Goal: Task Accomplishment & Management: Use online tool/utility

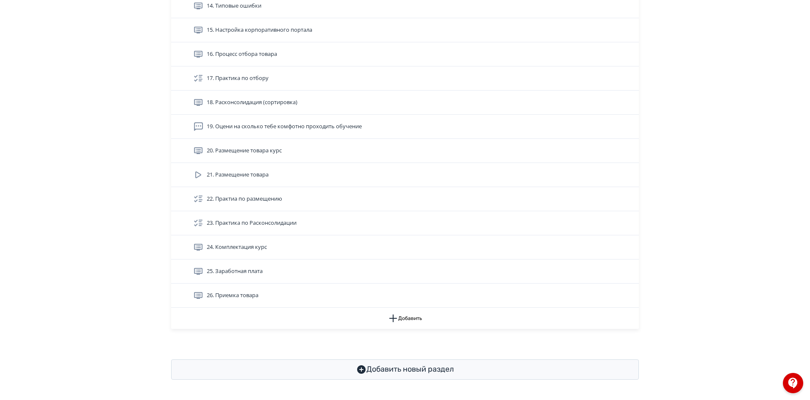
scroll to position [609, 0]
click at [412, 319] on button "Добавить" at bounding box center [405, 318] width 468 height 21
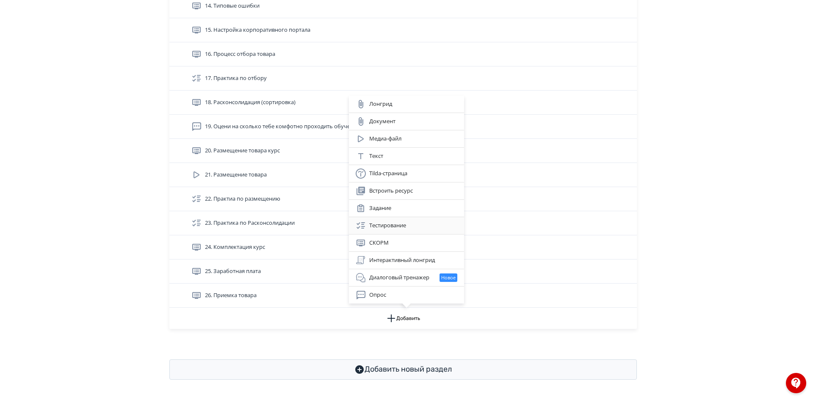
click at [385, 226] on div "Тестирование" at bounding box center [407, 226] width 102 height 10
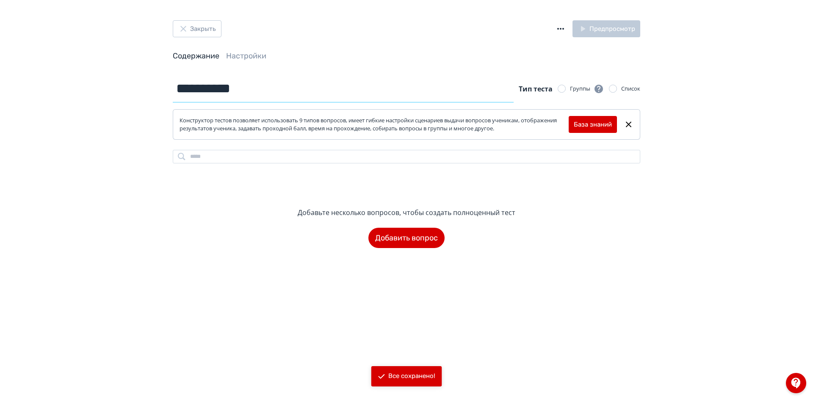
click at [227, 89] on input "**********" at bounding box center [343, 89] width 341 height 28
drag, startPoint x: 256, startPoint y: 83, endPoint x: 164, endPoint y: 87, distance: 92.5
click at [164, 87] on div "**********" at bounding box center [406, 161] width 508 height 173
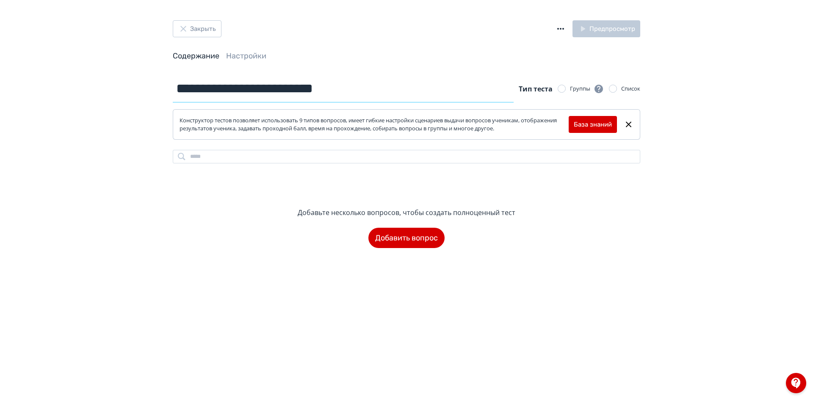
type input "**********"
click at [202, 306] on div "**********" at bounding box center [406, 200] width 813 height 400
click at [385, 241] on button "Добавить вопрос" at bounding box center [407, 238] width 76 height 20
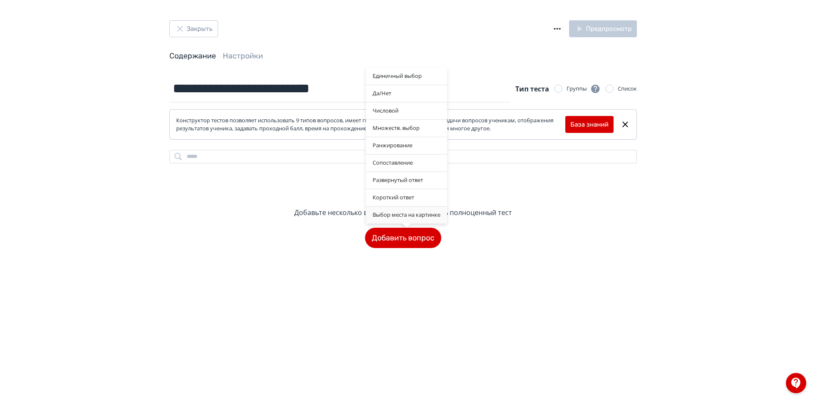
click at [430, 214] on div "Выбор места на картинке" at bounding box center [406, 215] width 81 height 17
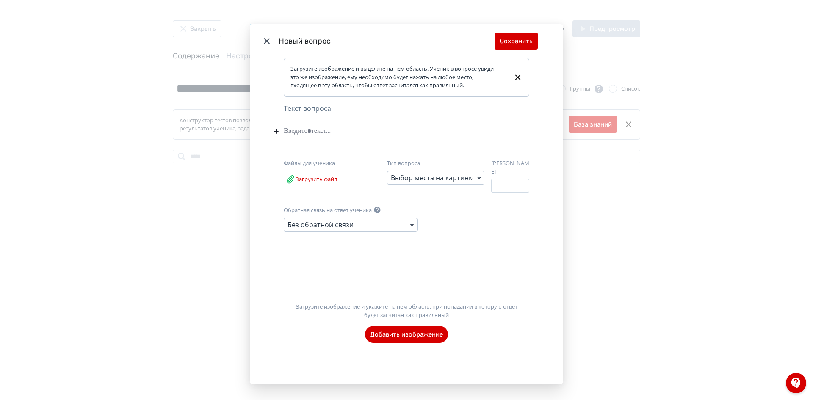
click at [319, 129] on div "Капитал" at bounding box center [394, 131] width 220 height 16
click at [315, 114] on div "Текст вопроса" at bounding box center [407, 110] width 246 height 15
click at [310, 129] on div "Капитал" at bounding box center [394, 131] width 220 height 16
click at [406, 327] on label "Загрузите изображение и укажите на нем область, при попадании в которую ответ б…" at bounding box center [406, 319] width 245 height 47
click at [0, 0] on input "Загрузите изображение и укажите на нем область, при попадании в которую ответ б…" at bounding box center [0, 0] width 0 height 0
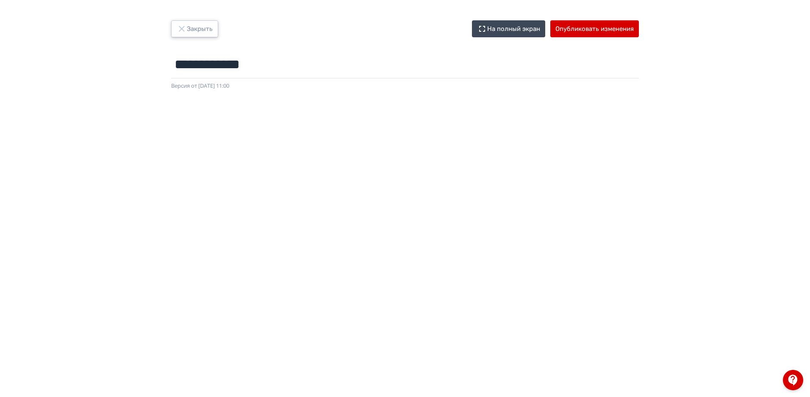
click at [192, 30] on button "Закрыть" at bounding box center [194, 28] width 47 height 17
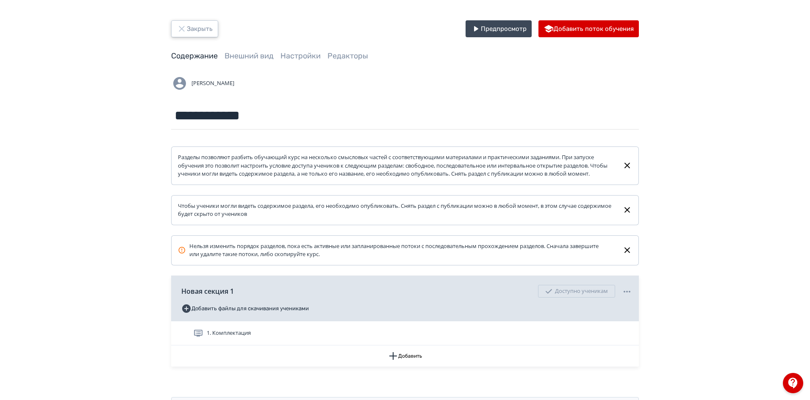
click at [198, 33] on button "Закрыть" at bounding box center [194, 28] width 47 height 17
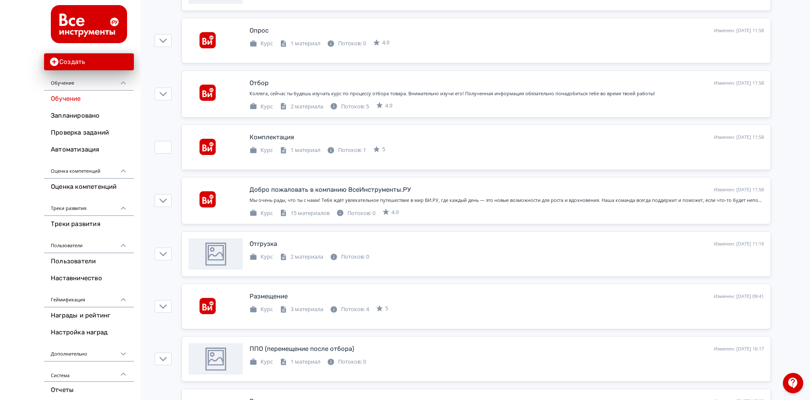
scroll to position [42, 0]
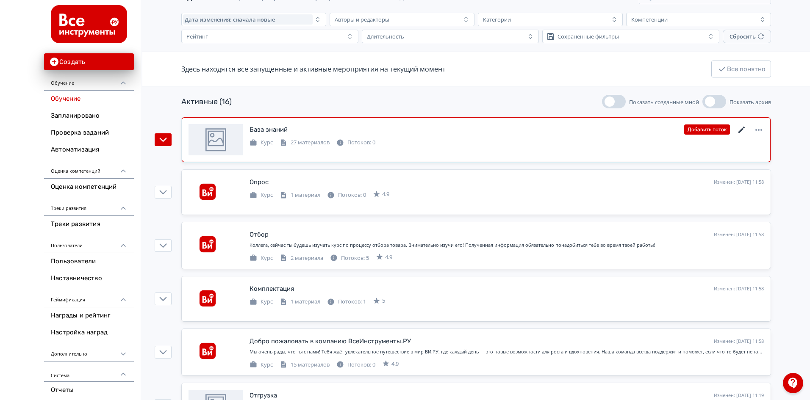
click at [744, 130] on icon at bounding box center [742, 130] width 10 height 10
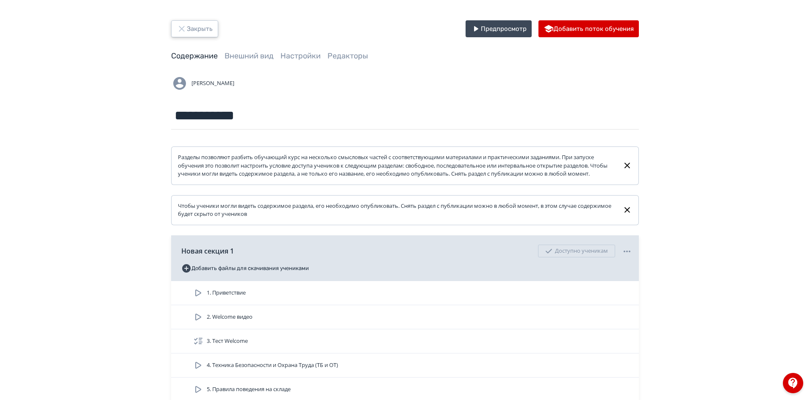
click at [200, 23] on button "Закрыть" at bounding box center [194, 28] width 47 height 17
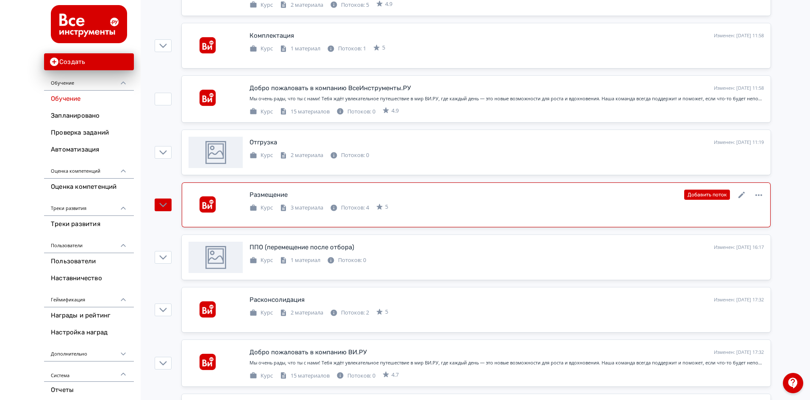
scroll to position [297, 0]
click at [283, 196] on div "Размещение" at bounding box center [268, 194] width 38 height 10
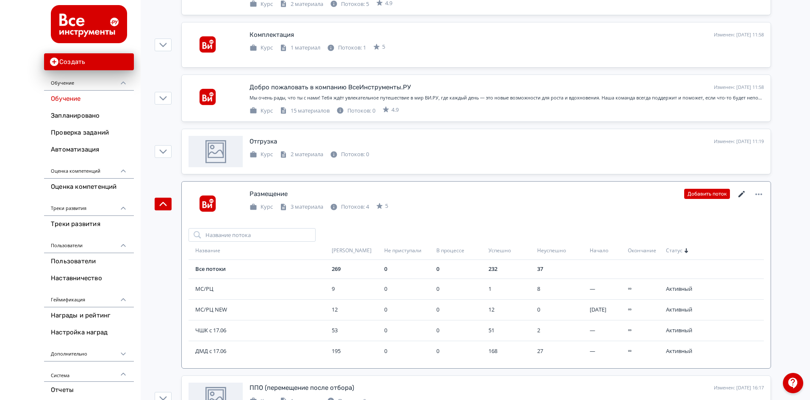
click at [743, 195] on icon at bounding box center [742, 194] width 10 height 10
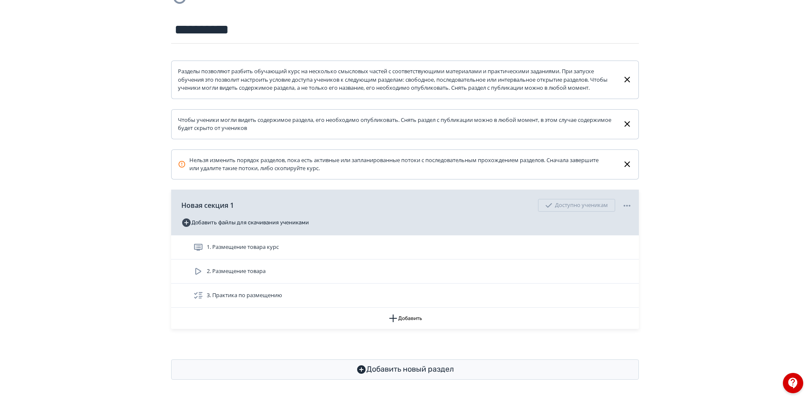
scroll to position [94, 0]
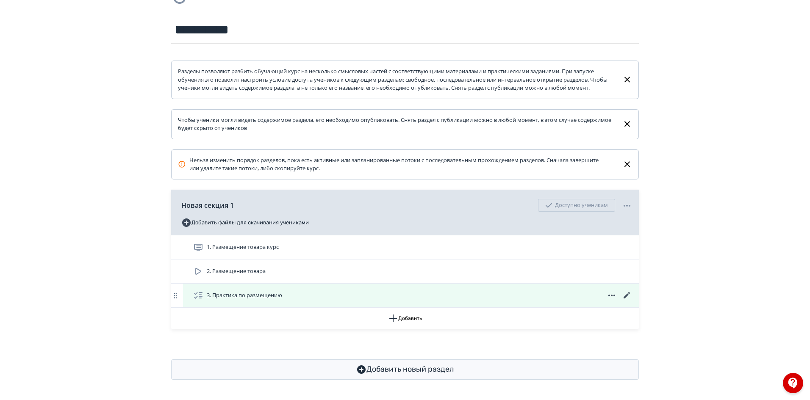
click at [238, 297] on span "3. Практика по размещению" at bounding box center [244, 295] width 75 height 8
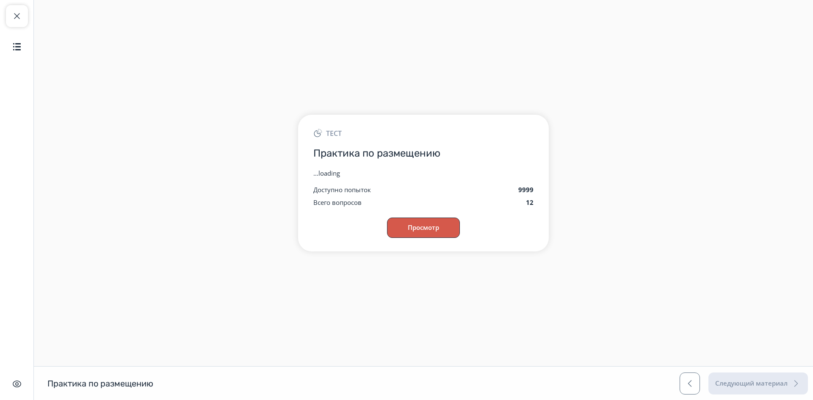
click at [438, 229] on button "Просмотр" at bounding box center [423, 228] width 73 height 20
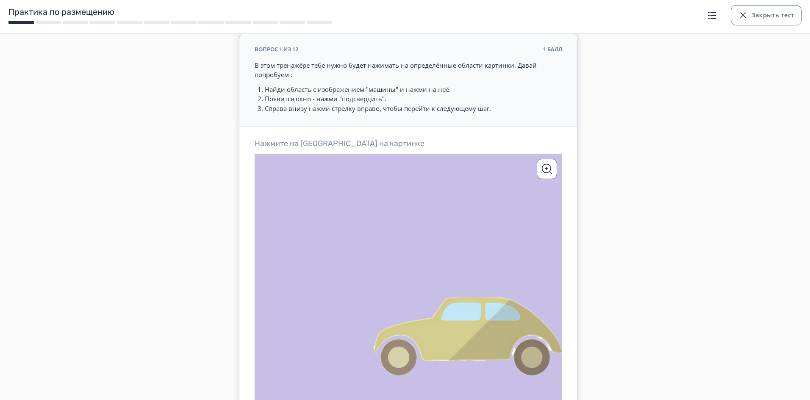
scroll to position [85, 0]
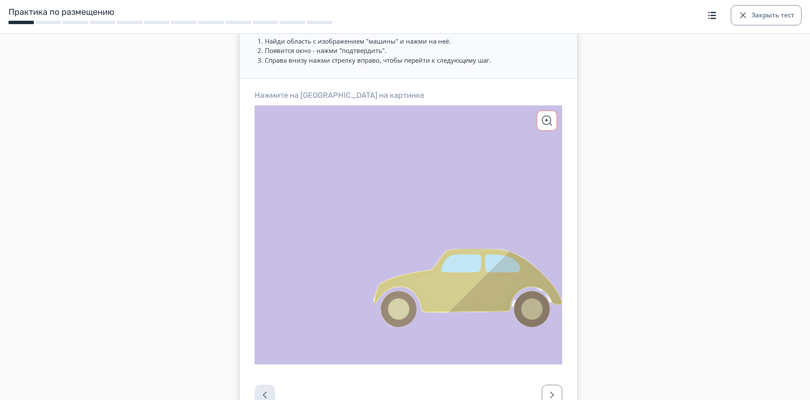
click at [549, 120] on span "button" at bounding box center [547, 121] width 10 height 10
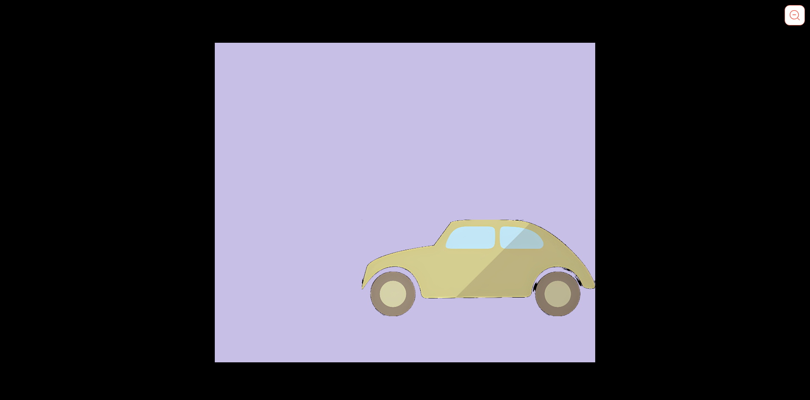
scroll to position [0, 0]
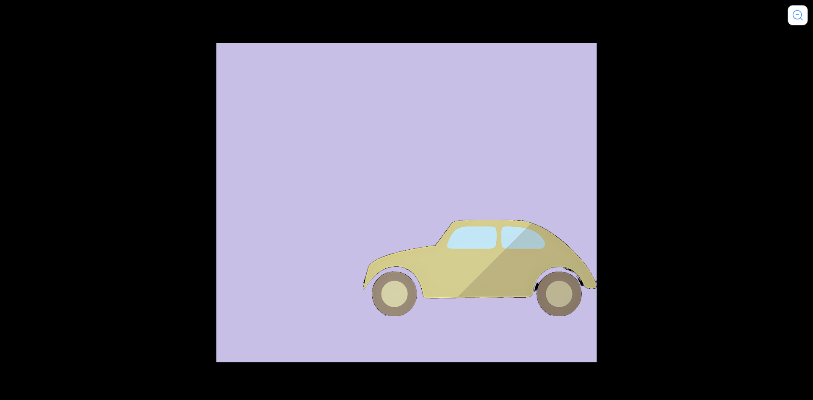
click at [715, 42] on div "Отменить Подтвердить выбор области" at bounding box center [406, 200] width 813 height 400
click at [806, 0] on div "Отменить Подтвердить выбор области" at bounding box center [406, 200] width 813 height 400
click at [794, 15] on span "button" at bounding box center [798, 15] width 10 height 10
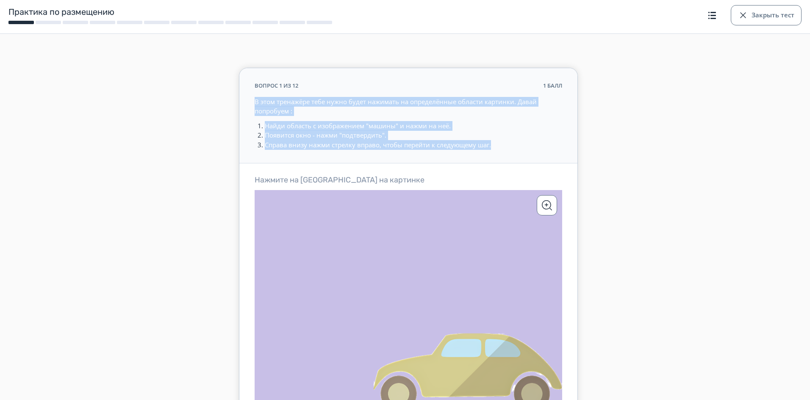
drag, startPoint x: 495, startPoint y: 144, endPoint x: 243, endPoint y: 100, distance: 256.3
click at [243, 100] on div "вопрос 1 из 12 1 балл В этом тренажёре тебе нужно будет нажимать на определённы…" at bounding box center [408, 115] width 338 height 95
copy div "В этом тренажёре тебе нужно будет нажимать на определённые области картинки. Да…"
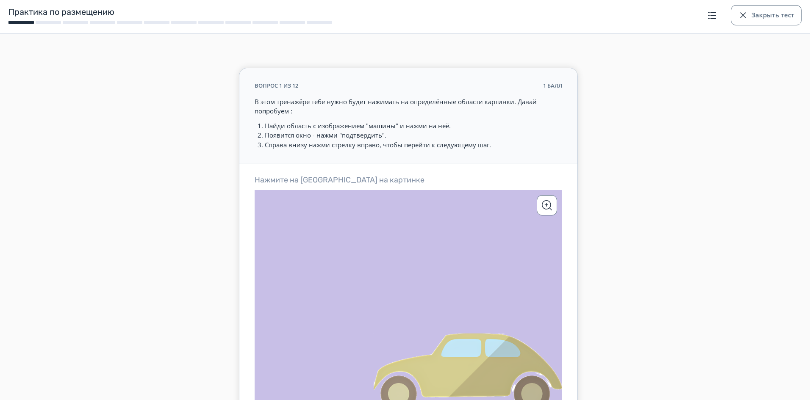
click at [386, 280] on icon at bounding box center [409, 319] width 308 height 259
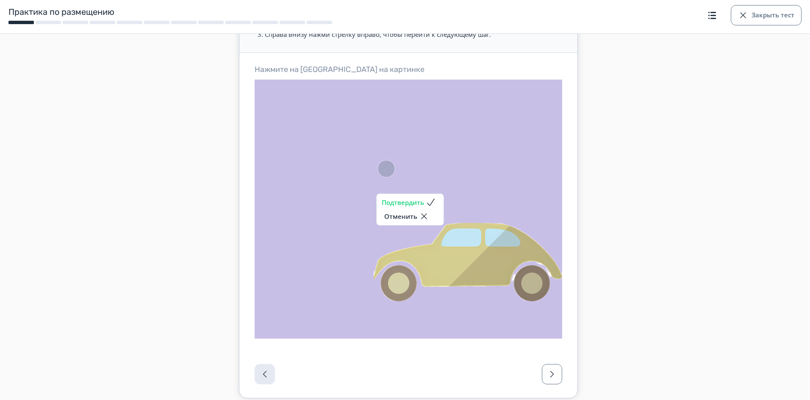
scroll to position [127, 0]
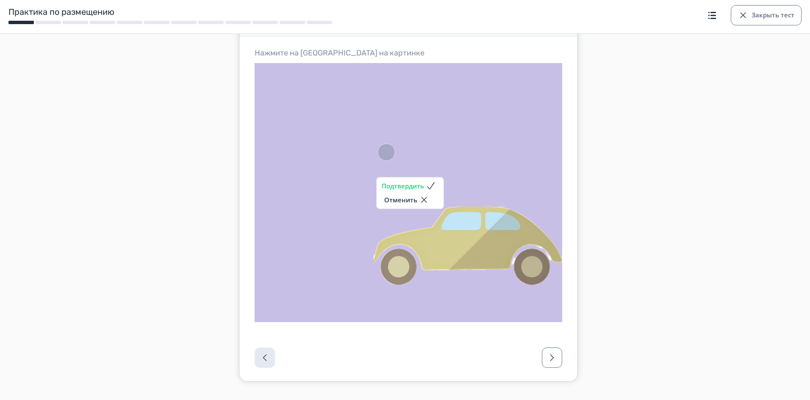
click at [414, 188] on button "Подтвердить" at bounding box center [410, 186] width 57 height 10
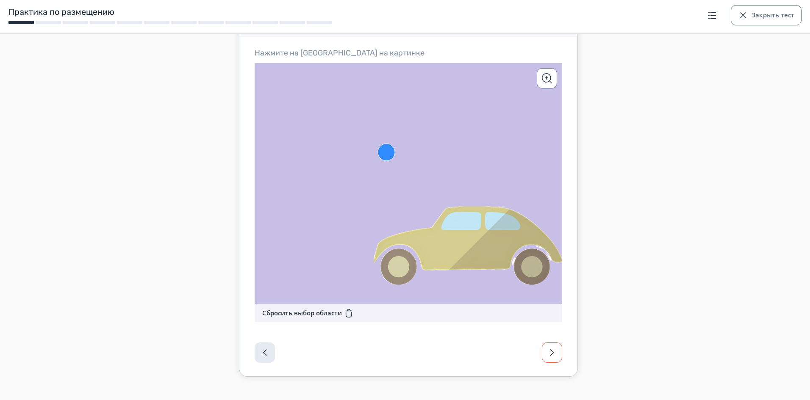
click at [555, 355] on span "button" at bounding box center [552, 353] width 10 height 10
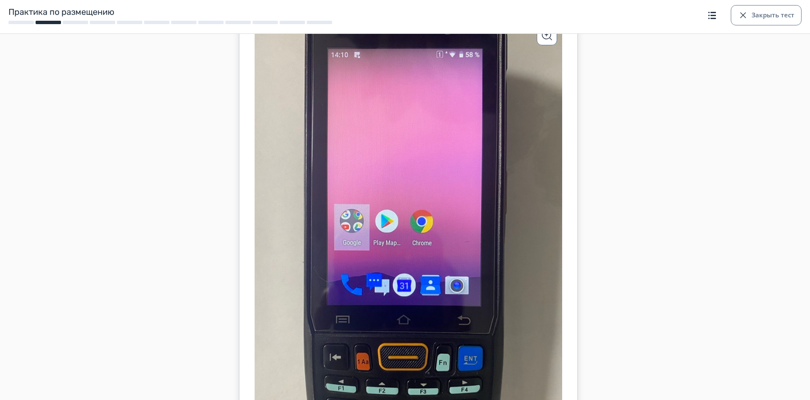
click at [553, 339] on icon at bounding box center [409, 254] width 308 height 469
click at [729, 147] on form "вопрос 2 из 12 1 балл Отлично. Ты сделал всё правильно. Теперь открой браузер -…" at bounding box center [408, 245] width 793 height 608
click at [128, 68] on form "вопрос 2 из 12 1 балл Отлично. Ты сделал всё правильно. Теперь открой браузер -…" at bounding box center [408, 245] width 793 height 608
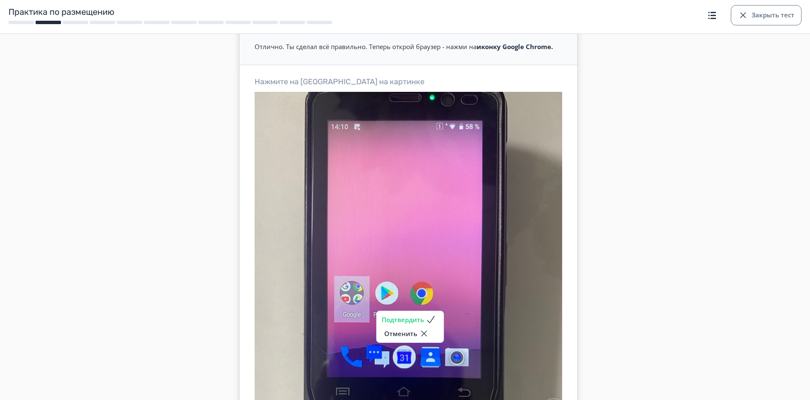
scroll to position [0, 0]
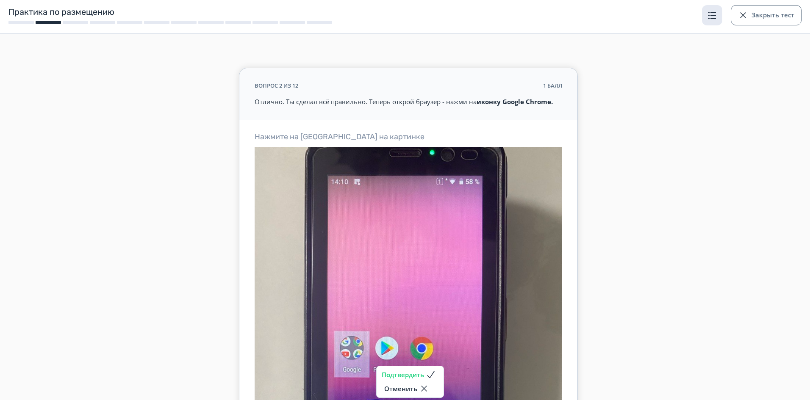
click at [716, 18] on span "button" at bounding box center [712, 15] width 10 height 10
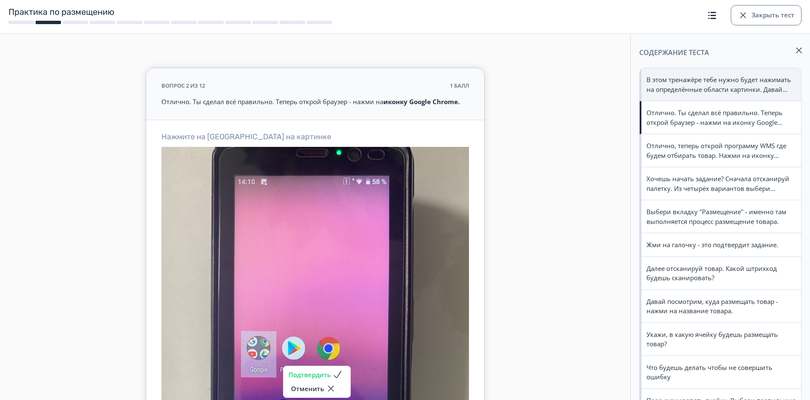
click at [684, 92] on div "В этом тренажёре тебе нужно будет нажимать на определённые области картинки. Да…" at bounding box center [721, 84] width 150 height 19
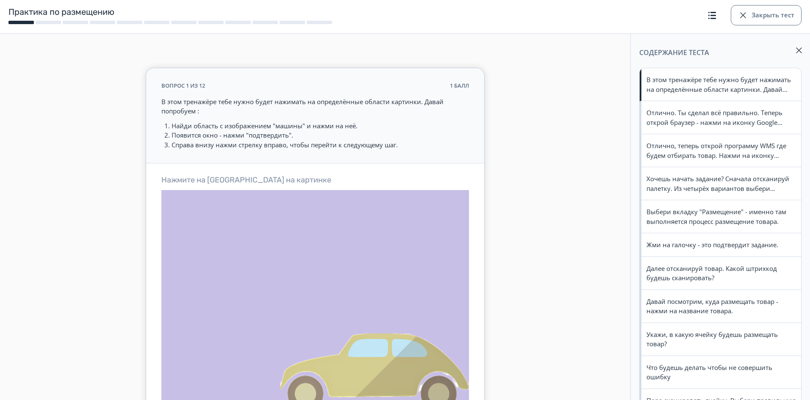
click at [373, 273] on icon at bounding box center [315, 319] width 308 height 259
click at [373, 273] on circle at bounding box center [372, 273] width 17 height 17
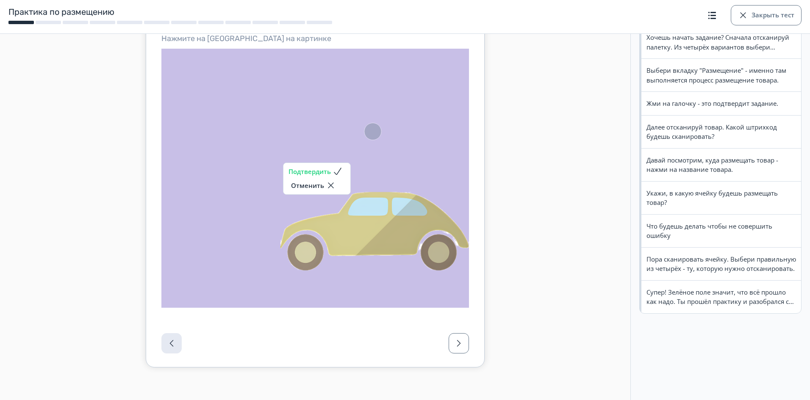
scroll to position [143, 0]
click at [568, 159] on form "вопрос 1 из 12 1 балл В этом тренажёре тебе нужно будет нажимать на определённы…" at bounding box center [314, 145] width 613 height 441
click at [530, 200] on form "вопрос 1 из 12 1 балл В этом тренажёре тебе нужно будет нажимать на определённы…" at bounding box center [314, 145] width 613 height 441
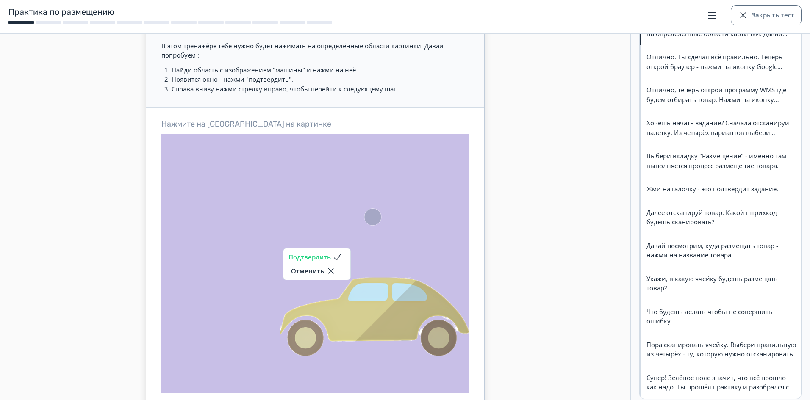
scroll to position [0, 0]
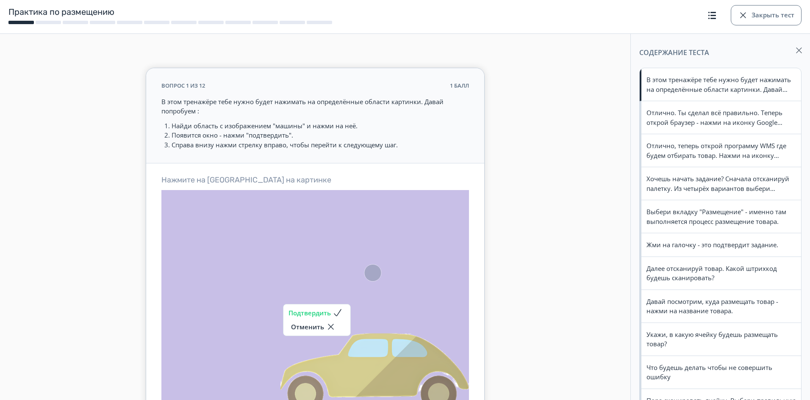
click at [797, 51] on span "button" at bounding box center [799, 50] width 10 height 10
